Goal: Task Accomplishment & Management: Use online tool/utility

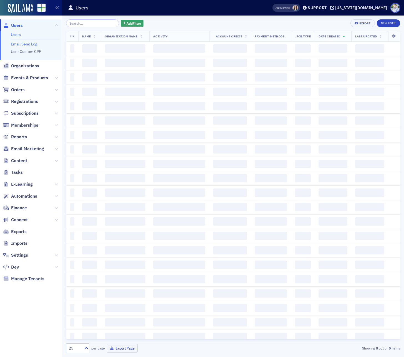
click at [24, 42] on link "Email Send Log" at bounding box center [24, 44] width 26 height 5
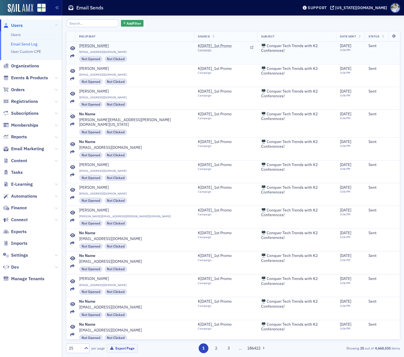
click at [194, 42] on td "K[DATE]_1st Promo Campaign" at bounding box center [225, 53] width 63 height 22
click at [198, 46] on span "K[DATE]_1st Promo" at bounding box center [223, 46] width 51 height 5
click at [72, 93] on icon at bounding box center [72, 94] width 5 height 4
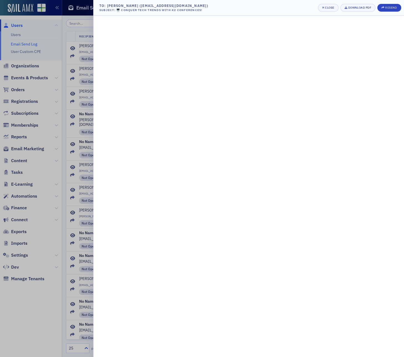
click at [65, 95] on div at bounding box center [202, 178] width 404 height 357
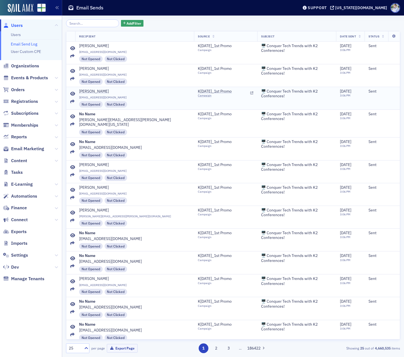
click at [74, 95] on icon at bounding box center [72, 94] width 5 height 4
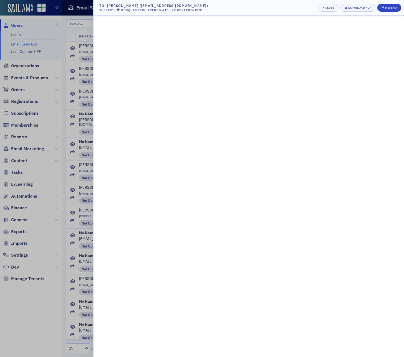
click at [29, 23] on div at bounding box center [202, 178] width 404 height 357
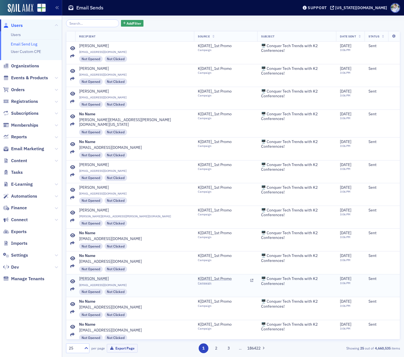
scroll to position [272, 0]
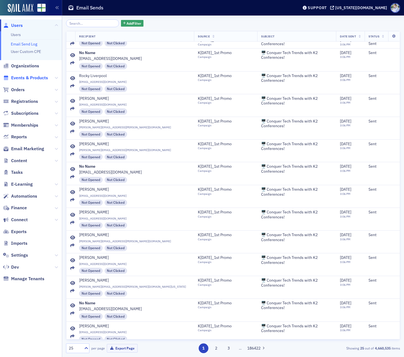
click at [23, 78] on span "Events & Products" at bounding box center [29, 78] width 37 height 6
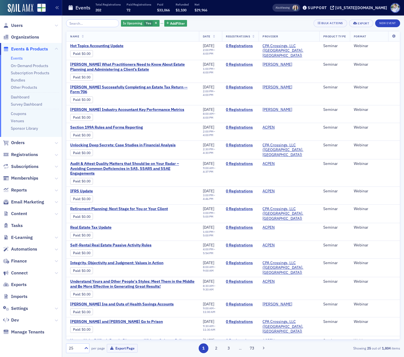
click at [226, 10] on div "Events Total Registrations 202 Paid Registrations 72 Paid $33,066 Refunded $3,1…" at bounding box center [161, 8] width 187 height 15
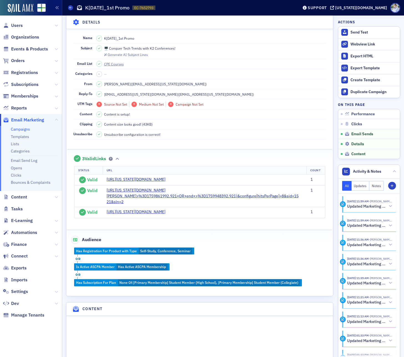
scroll to position [417, 0]
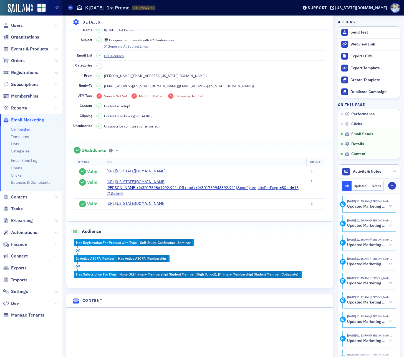
click at [227, 121] on dd "Content size looks good! (43KB)" at bounding box center [211, 116] width 230 height 10
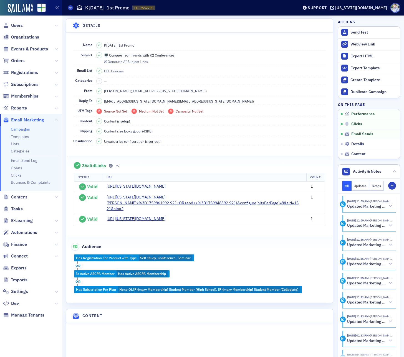
scroll to position [610, 0]
